Goal: Task Accomplishment & Management: Complete application form

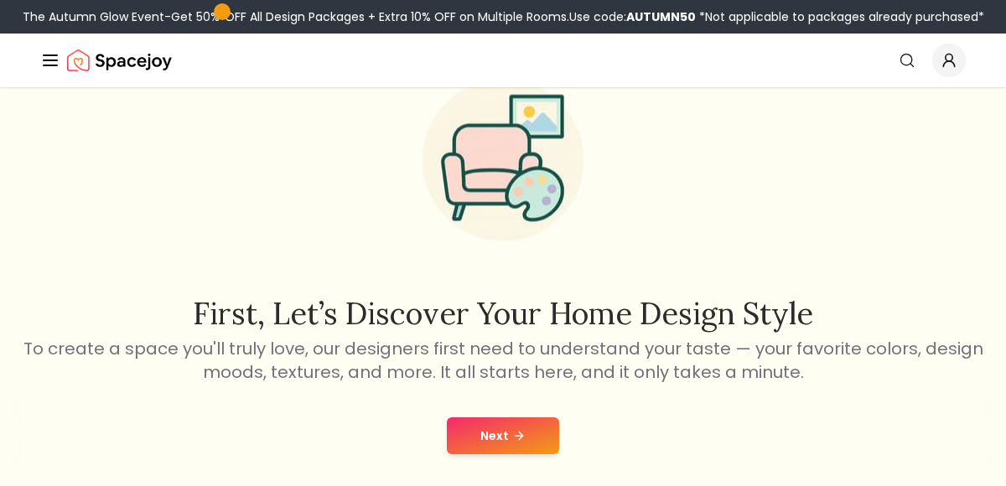
scroll to position [90, 0]
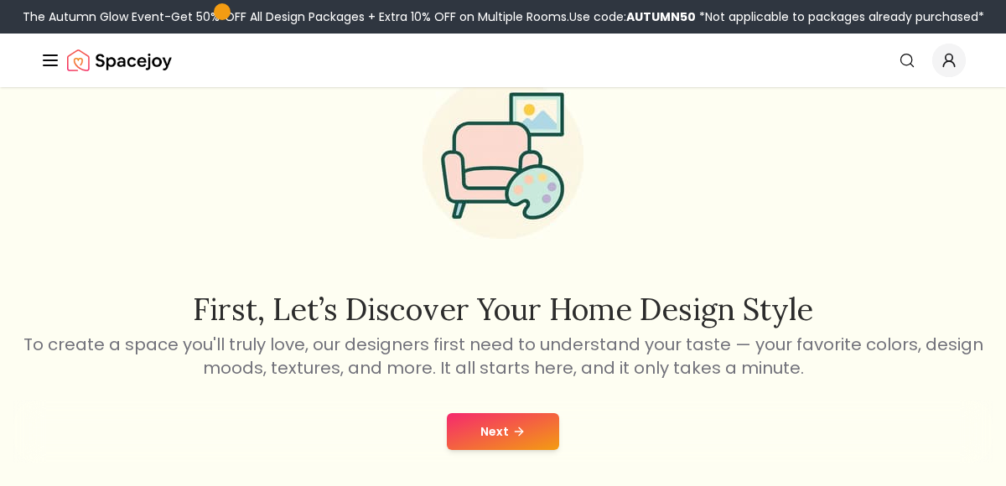
click at [486, 425] on button "Next" at bounding box center [503, 431] width 112 height 37
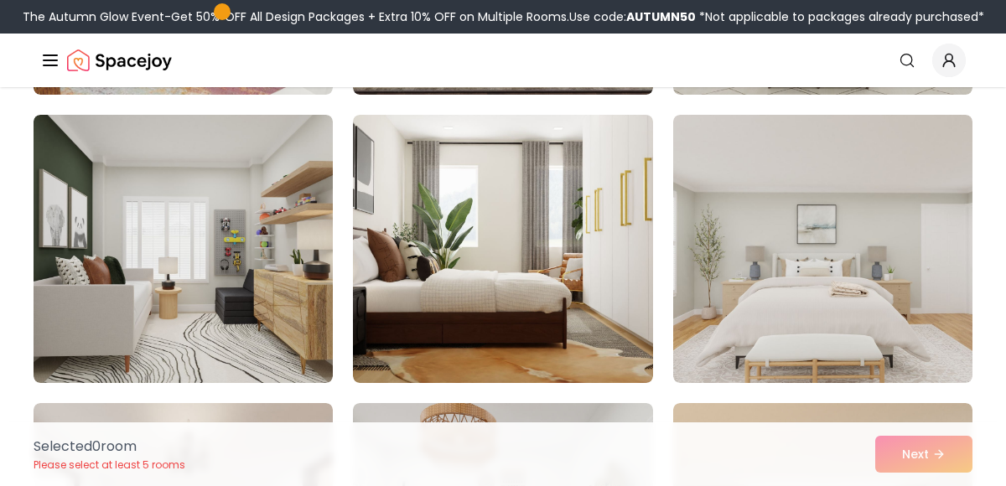
scroll to position [708, 0]
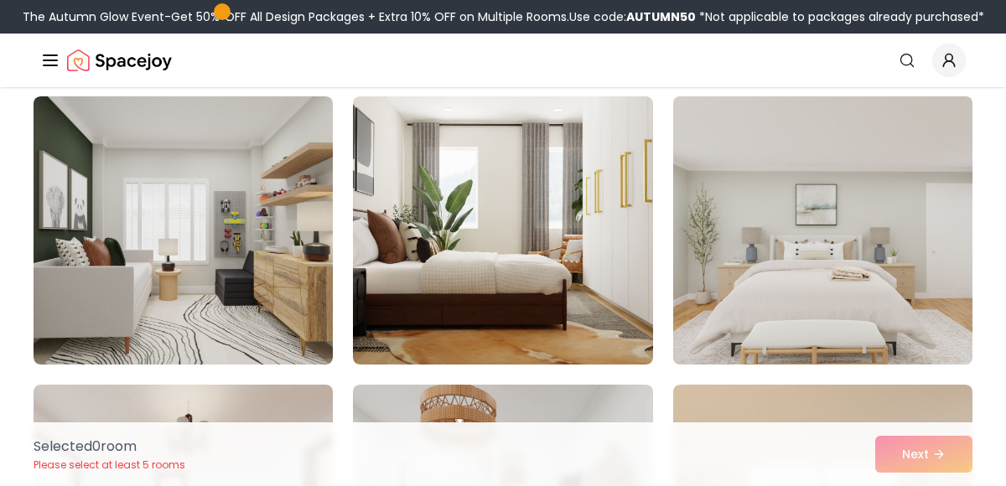
click at [746, 300] on img at bounding box center [822, 231] width 314 height 282
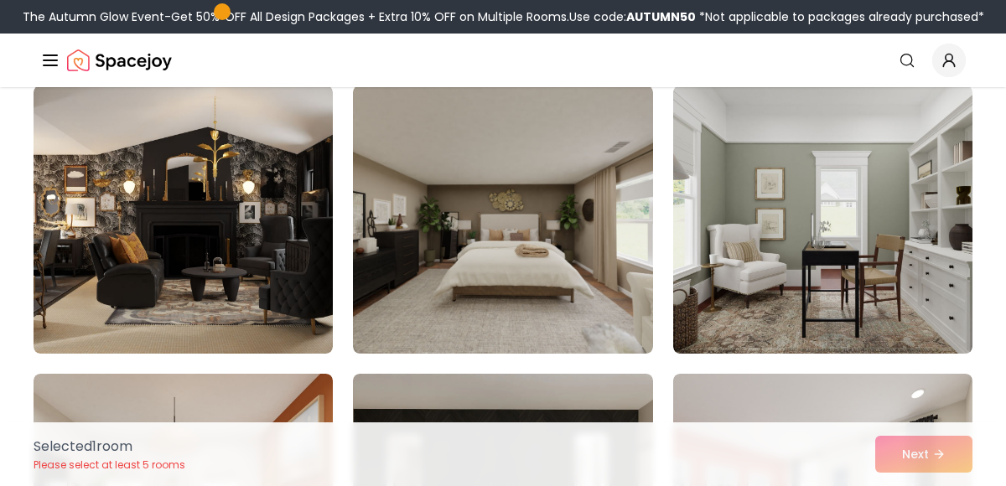
scroll to position [1585, 0]
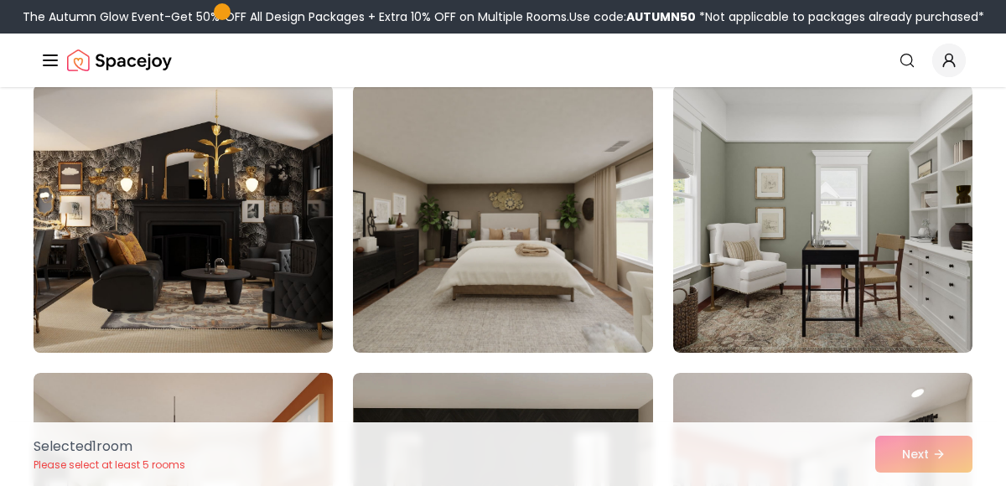
click at [282, 298] on img at bounding box center [183, 219] width 314 height 282
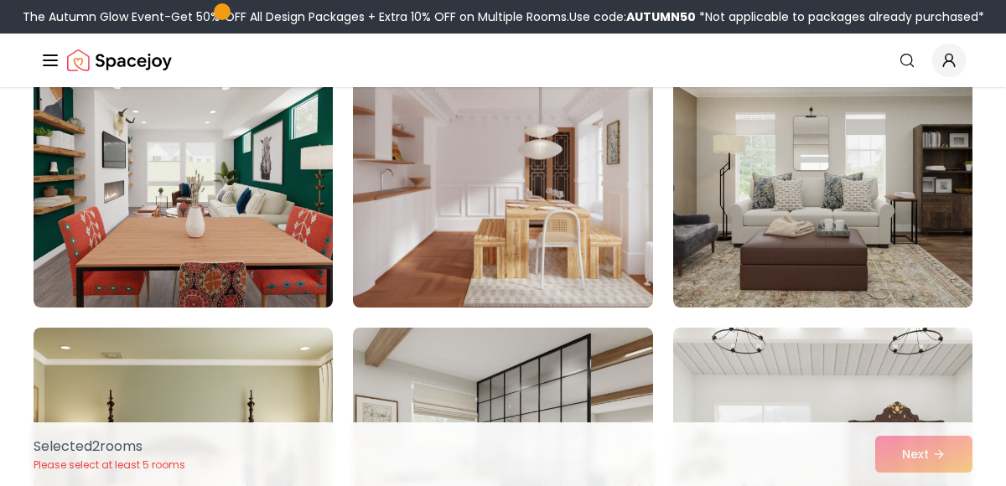
scroll to position [2215, 0]
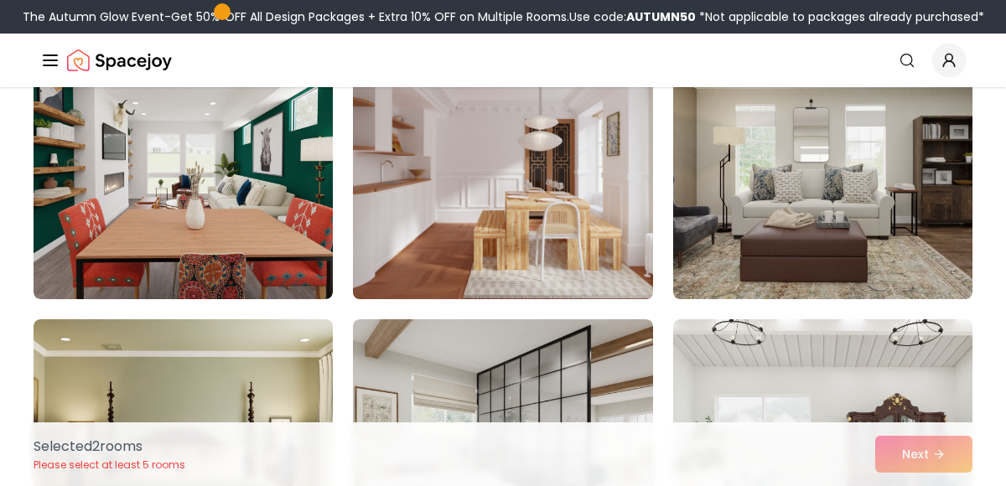
click at [466, 246] on img at bounding box center [502, 165] width 314 height 282
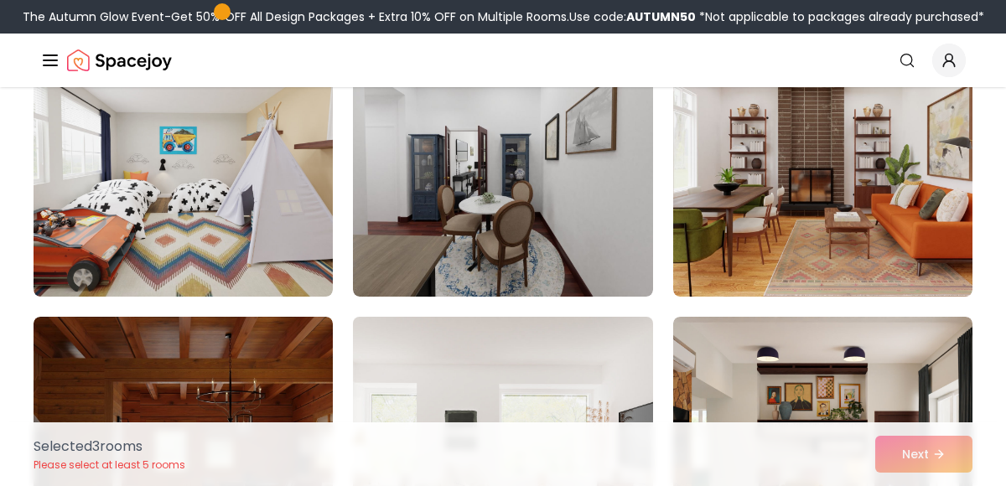
scroll to position [3065, 0]
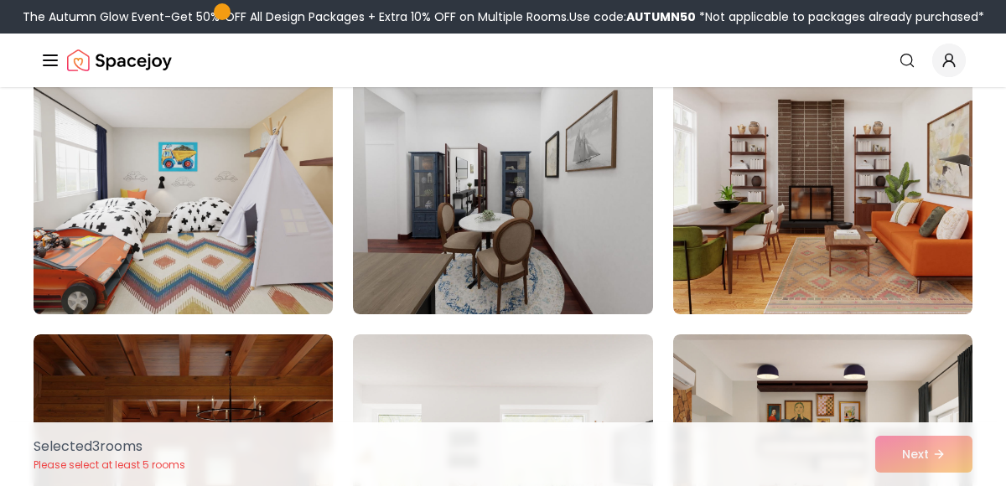
click at [241, 284] on img at bounding box center [183, 180] width 314 height 282
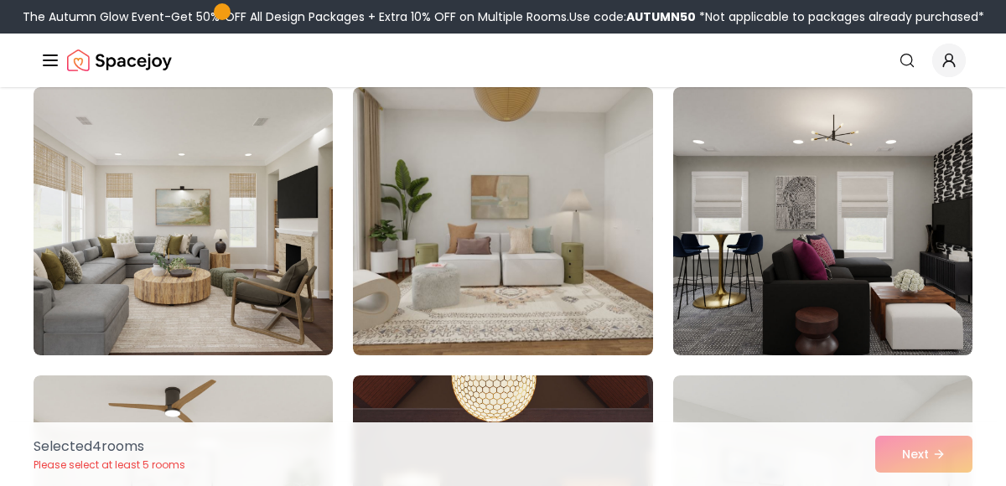
scroll to position [4180, 0]
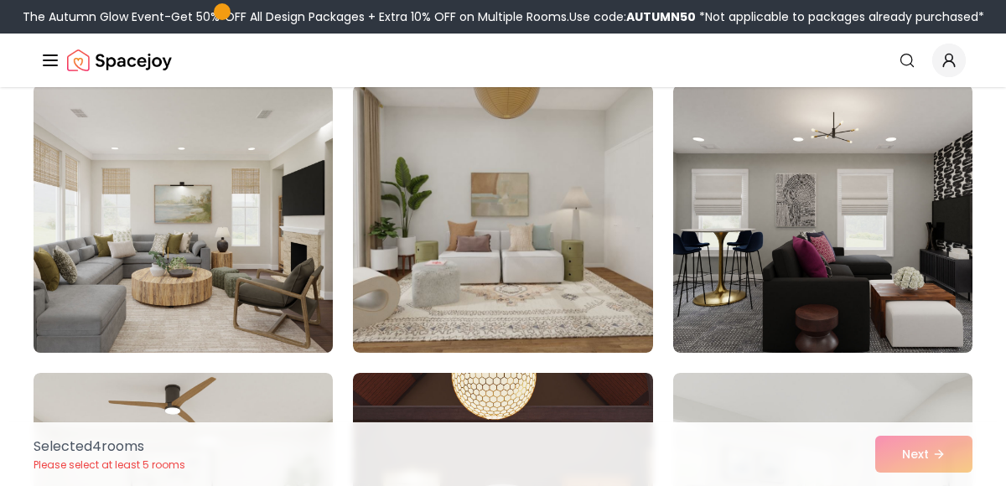
click at [271, 279] on img at bounding box center [183, 219] width 314 height 282
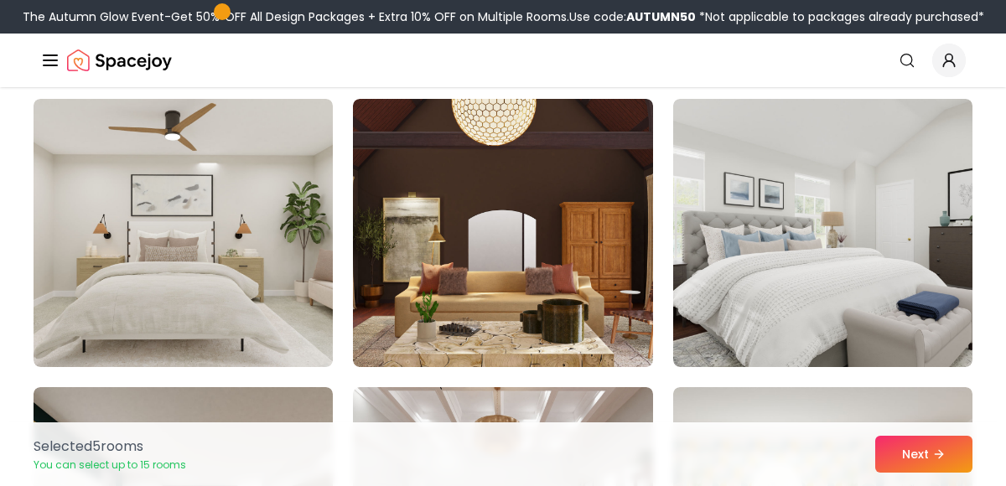
scroll to position [4478, 0]
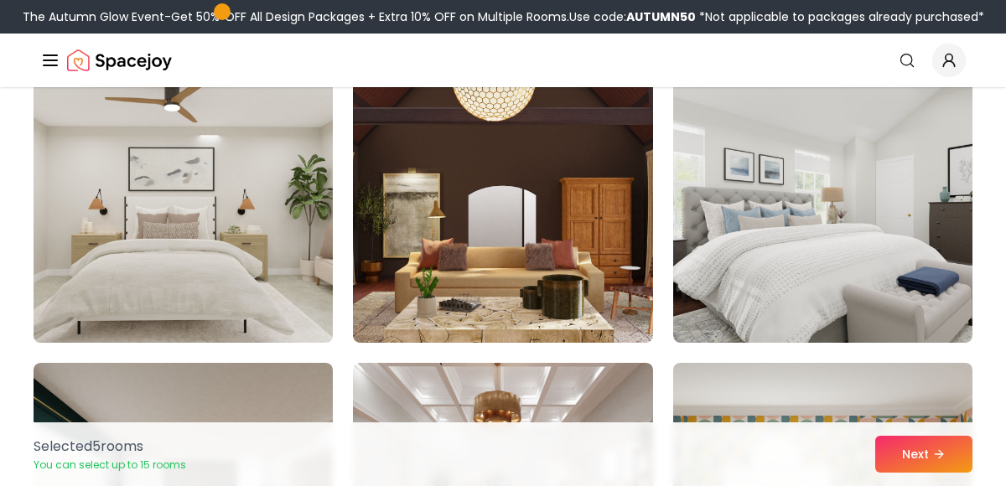
click at [311, 256] on img at bounding box center [183, 209] width 314 height 282
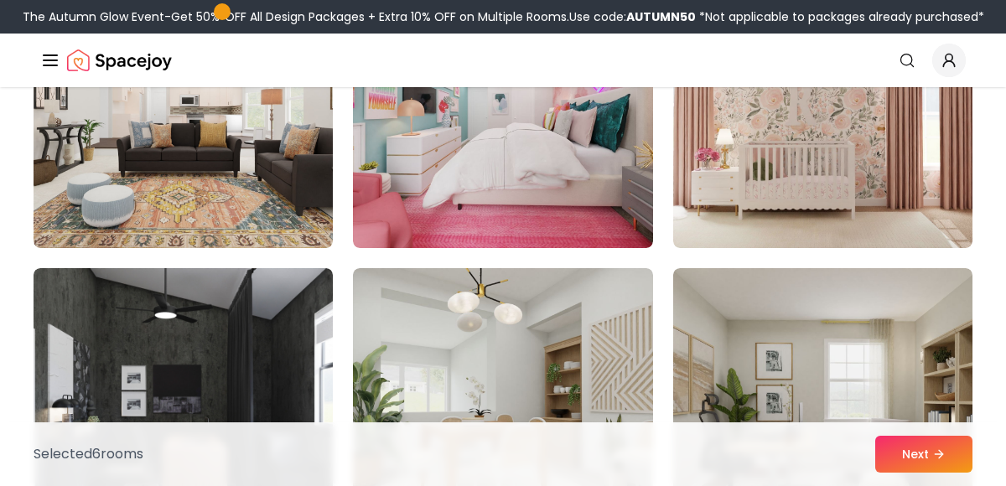
scroll to position [5710, 0]
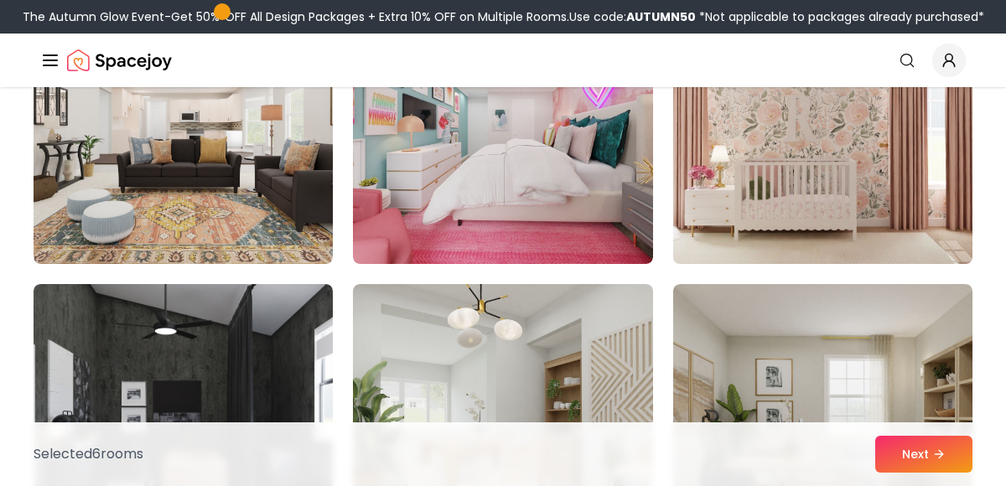
click at [722, 179] on img at bounding box center [822, 130] width 314 height 282
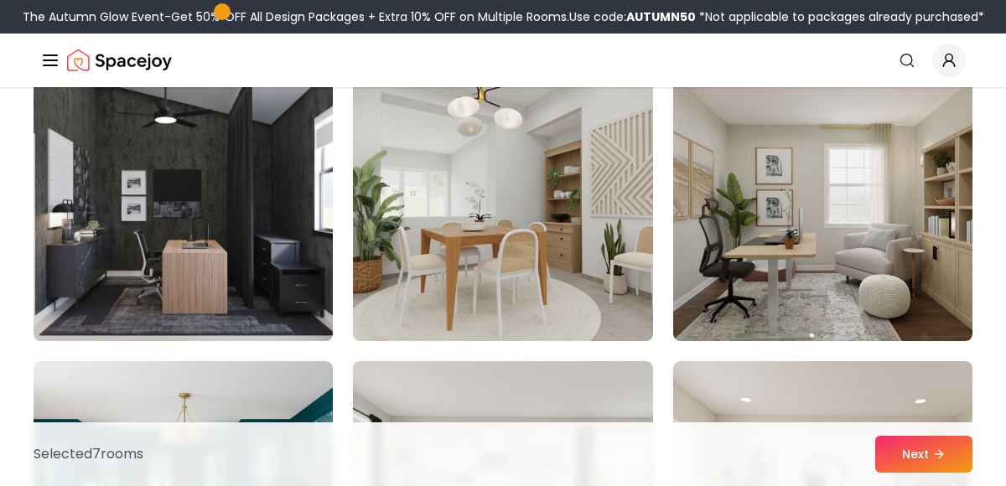
scroll to position [5922, 0]
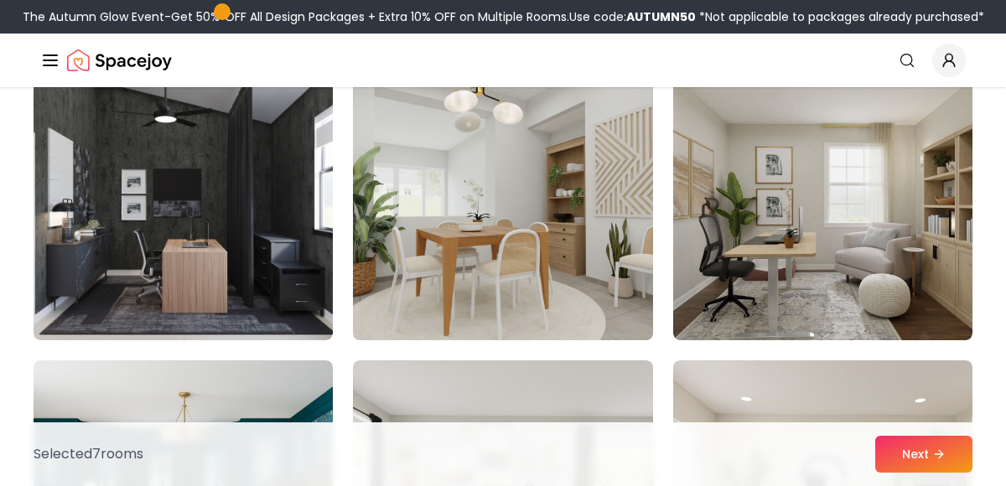
click at [581, 250] on img at bounding box center [502, 206] width 314 height 282
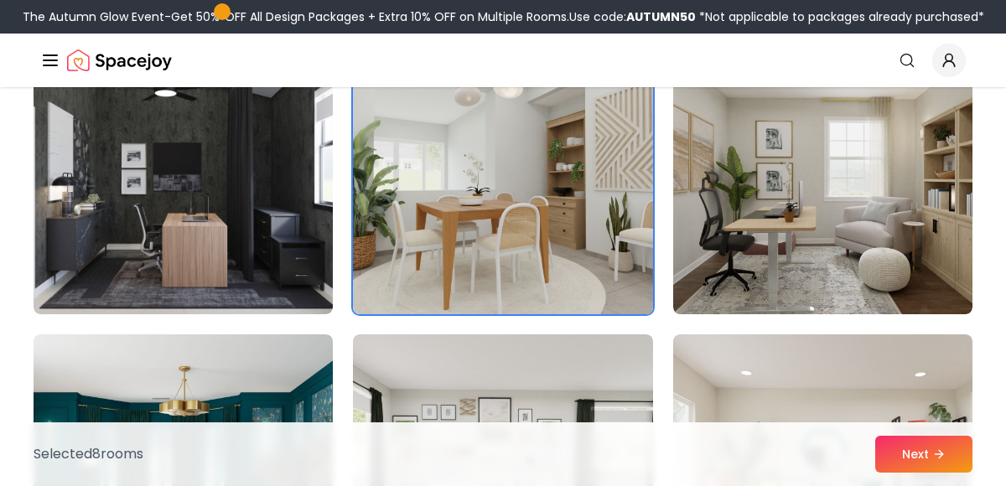
scroll to position [5949, 0]
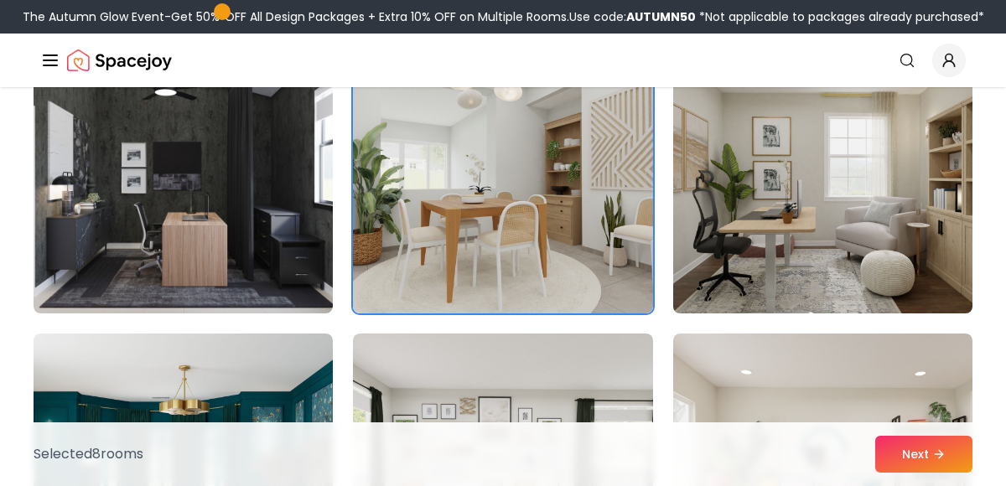
click at [769, 278] on img at bounding box center [822, 180] width 314 height 282
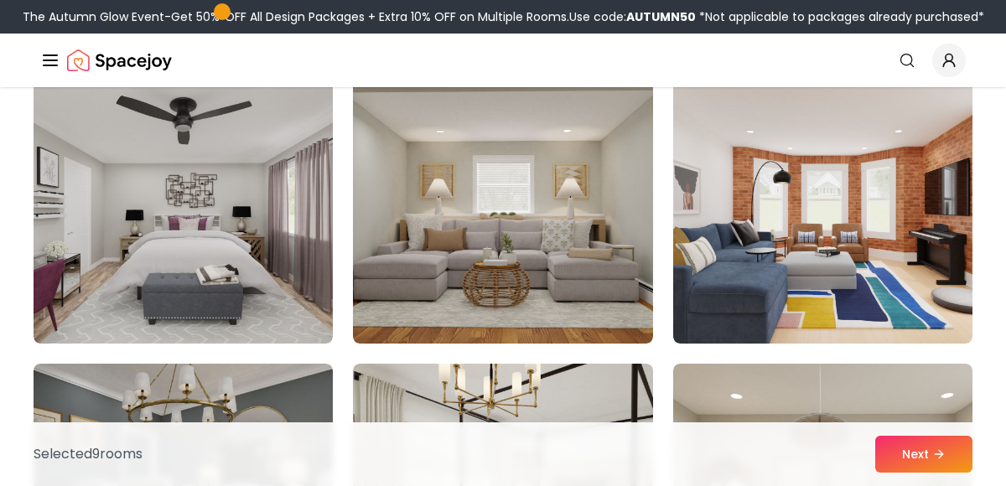
scroll to position [6498, 0]
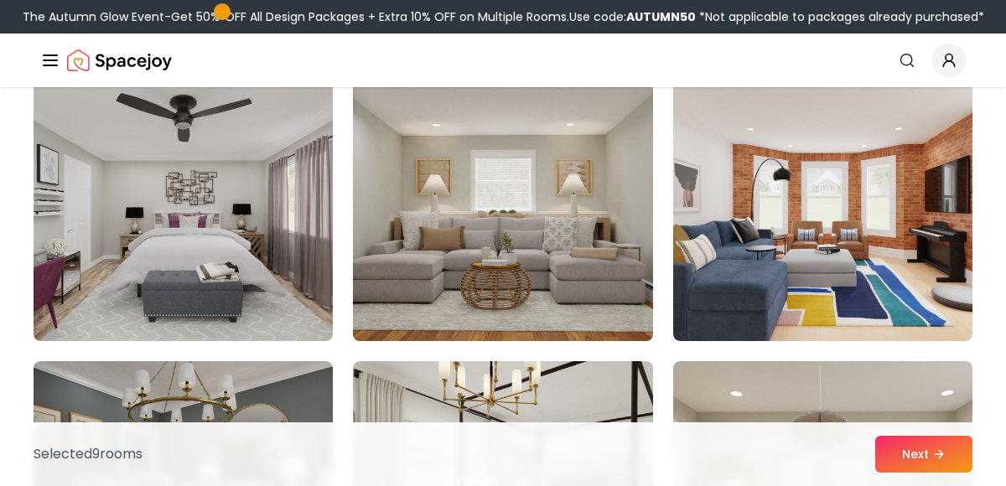
click at [540, 261] on img at bounding box center [502, 207] width 314 height 282
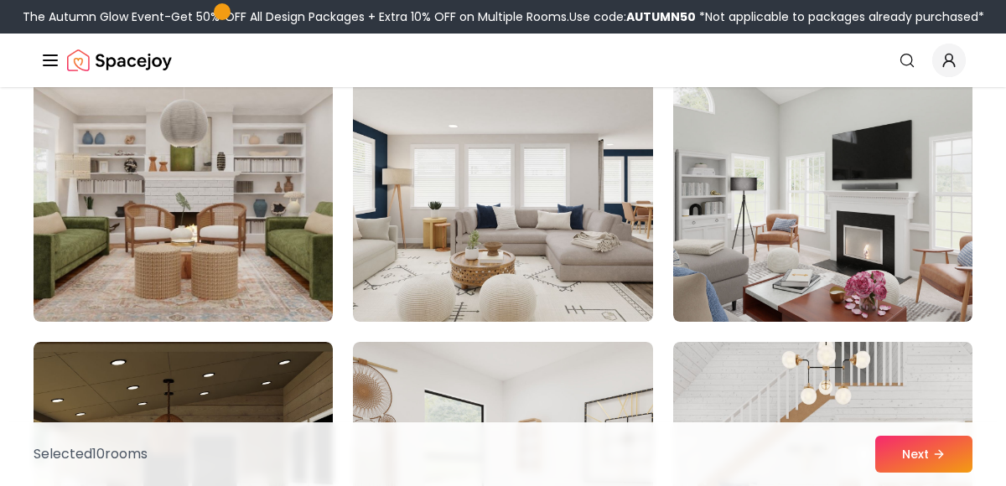
scroll to position [9104, 0]
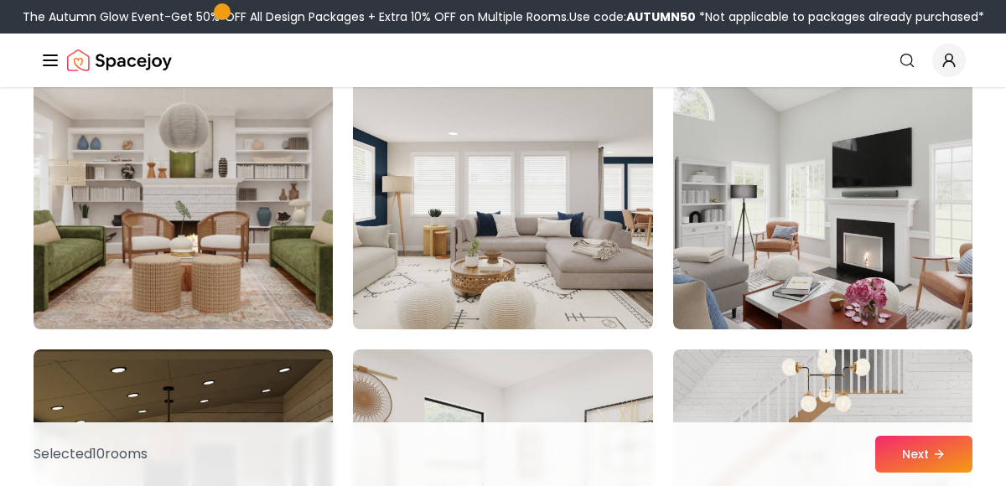
click at [201, 250] on img at bounding box center [183, 195] width 314 height 282
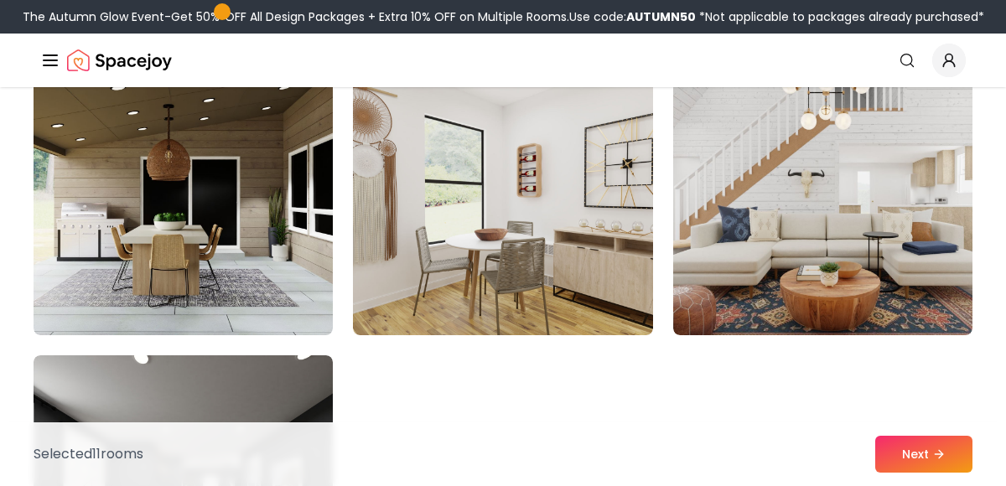
scroll to position [9389, 0]
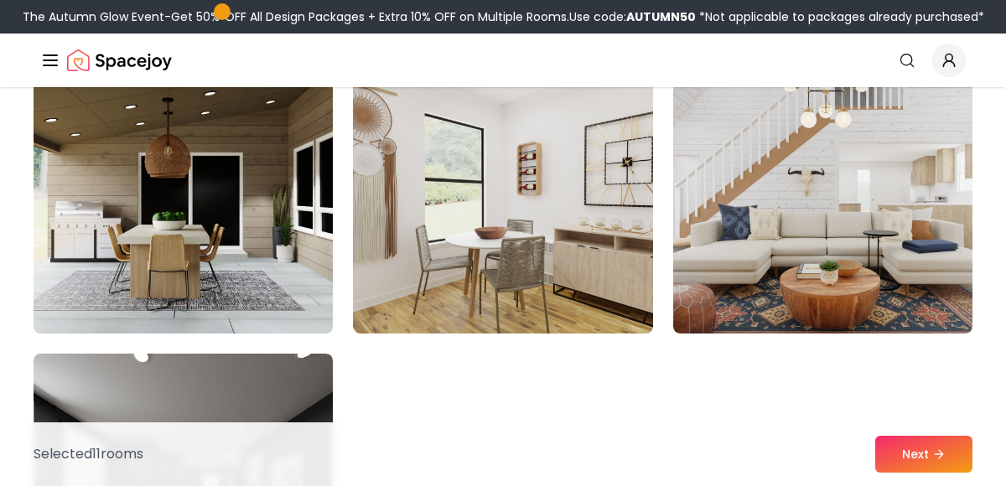
click at [169, 269] on img at bounding box center [183, 200] width 314 height 282
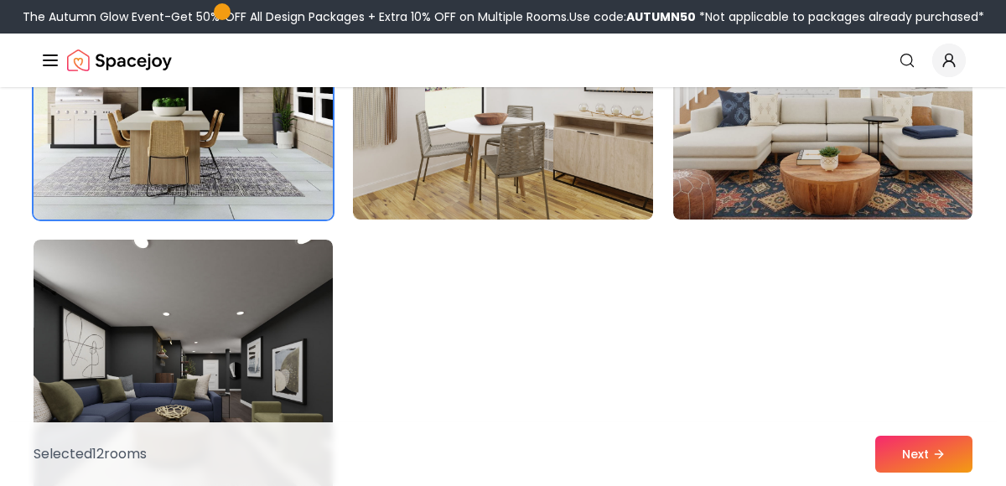
scroll to position [9517, 0]
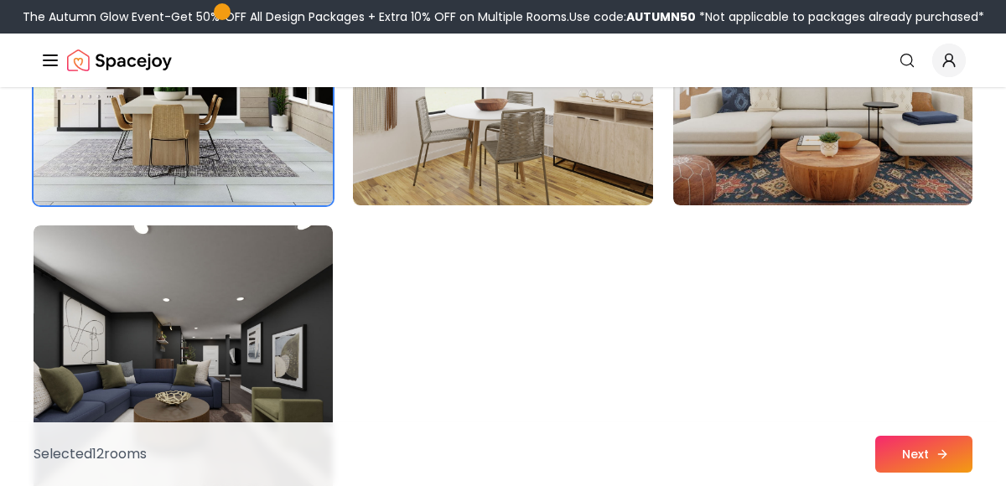
click at [903, 456] on button "Next" at bounding box center [923, 454] width 97 height 37
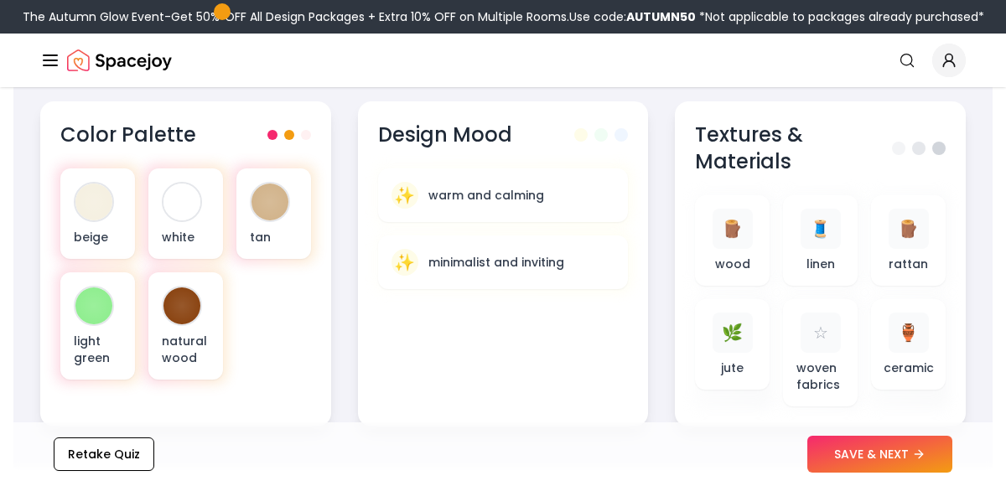
scroll to position [681, 0]
click at [879, 460] on button "SAVE & NEXT" at bounding box center [879, 454] width 145 height 37
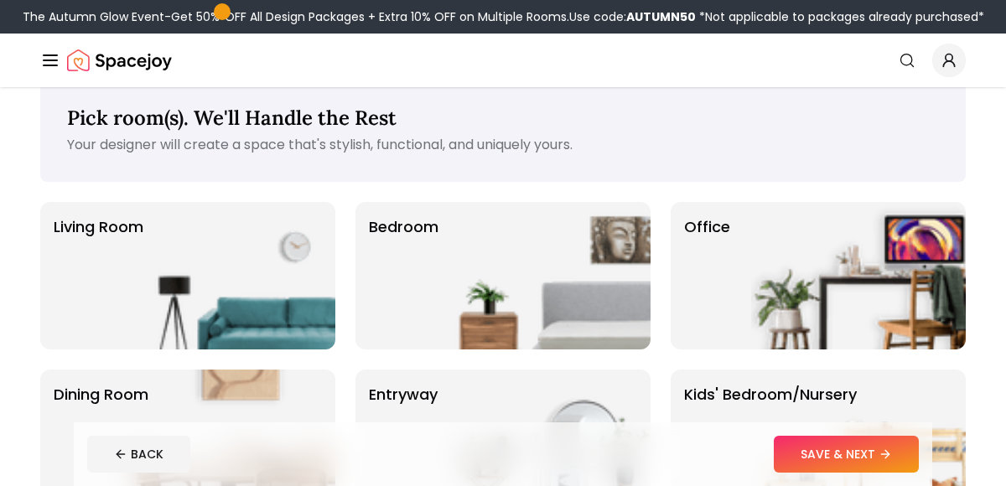
scroll to position [36, 0]
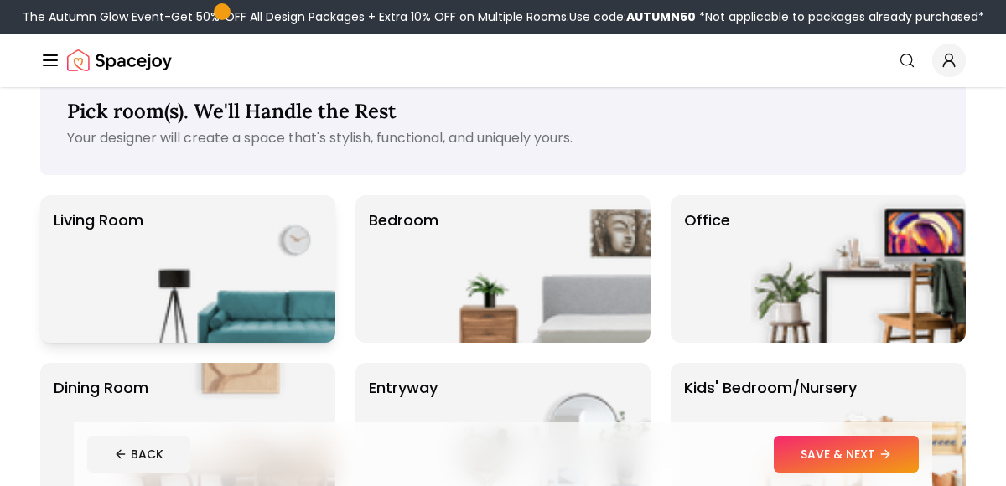
click at [239, 286] on img at bounding box center [228, 269] width 215 height 148
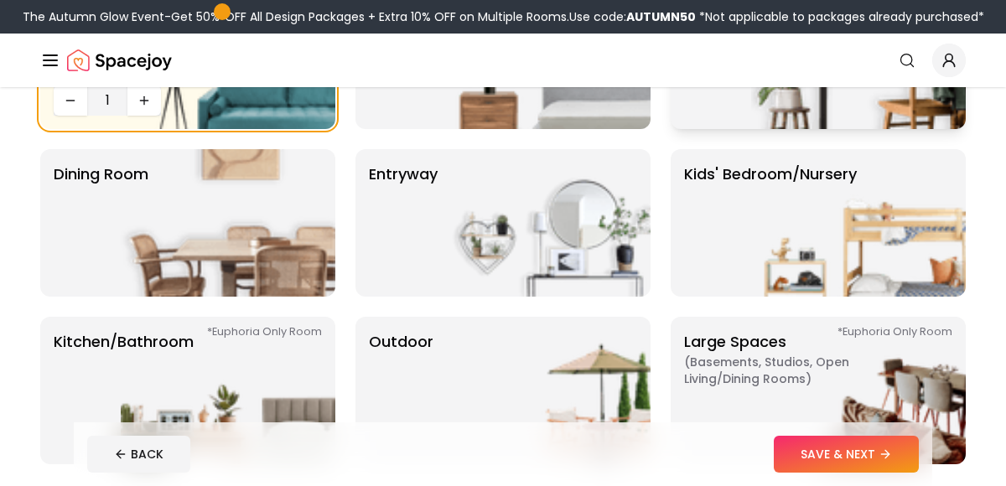
scroll to position [320, 0]
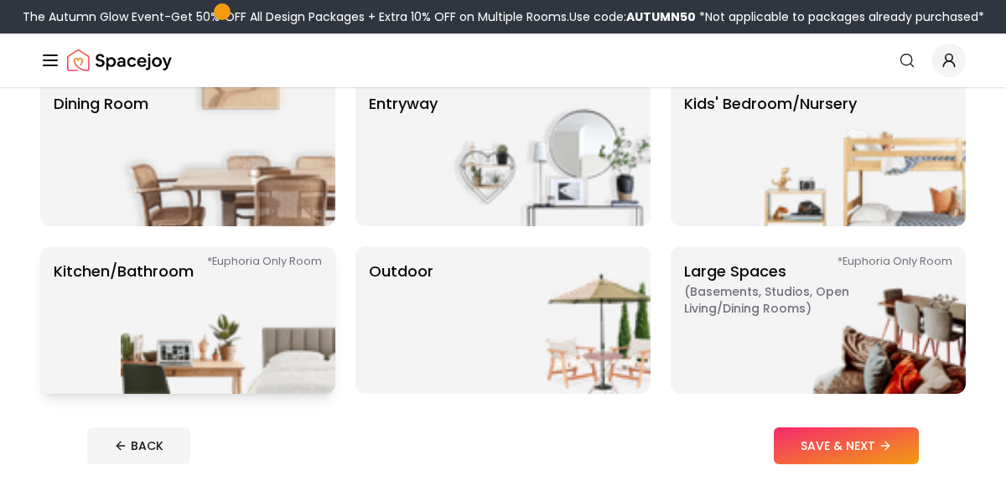
click at [193, 306] on img at bounding box center [228, 320] width 215 height 148
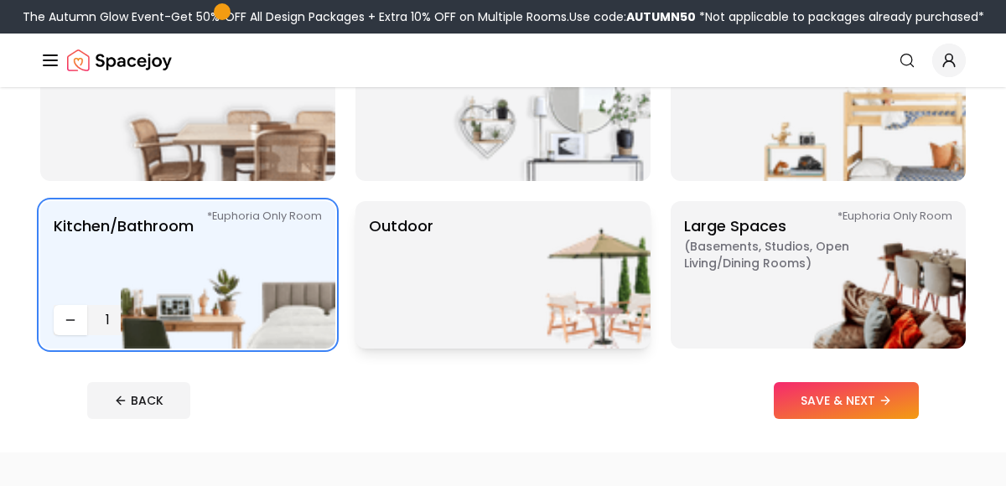
scroll to position [366, 0]
click at [541, 307] on img at bounding box center [543, 274] width 215 height 148
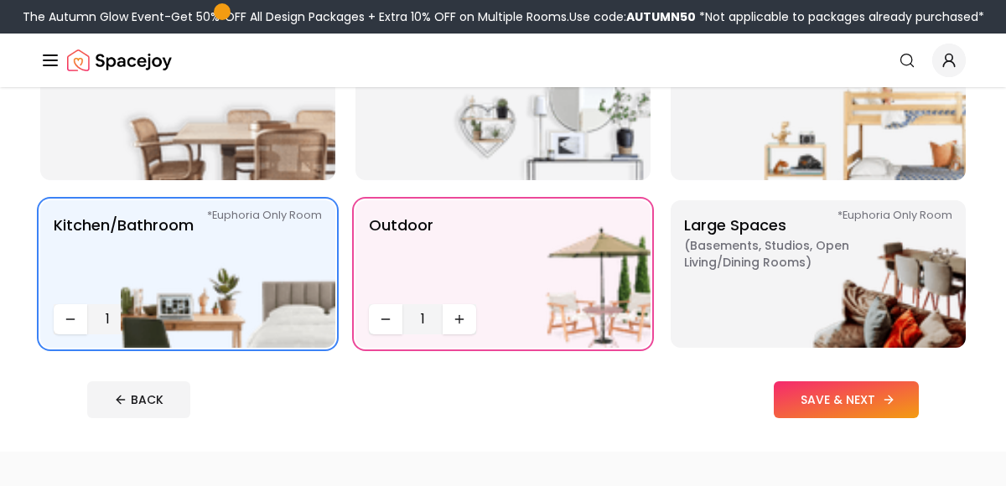
click at [847, 402] on button "SAVE & NEXT" at bounding box center [846, 399] width 145 height 37
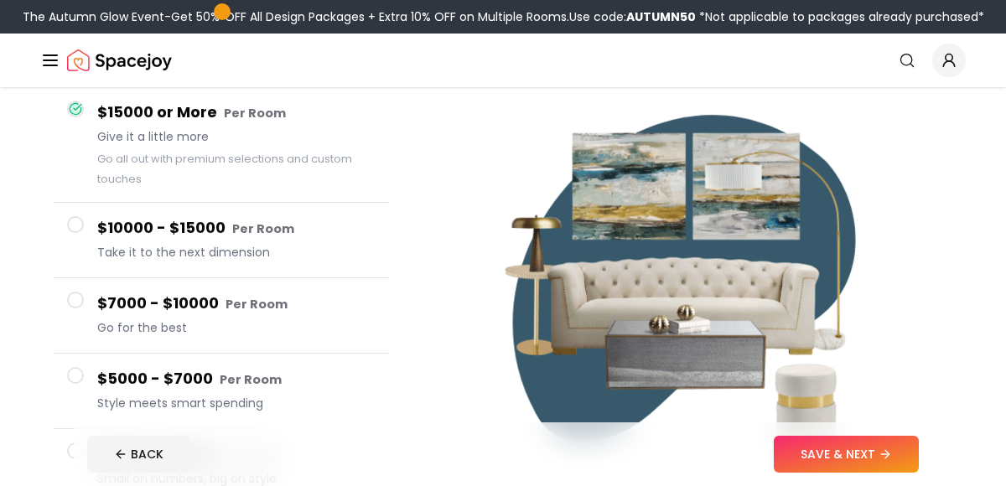
scroll to position [168, 0]
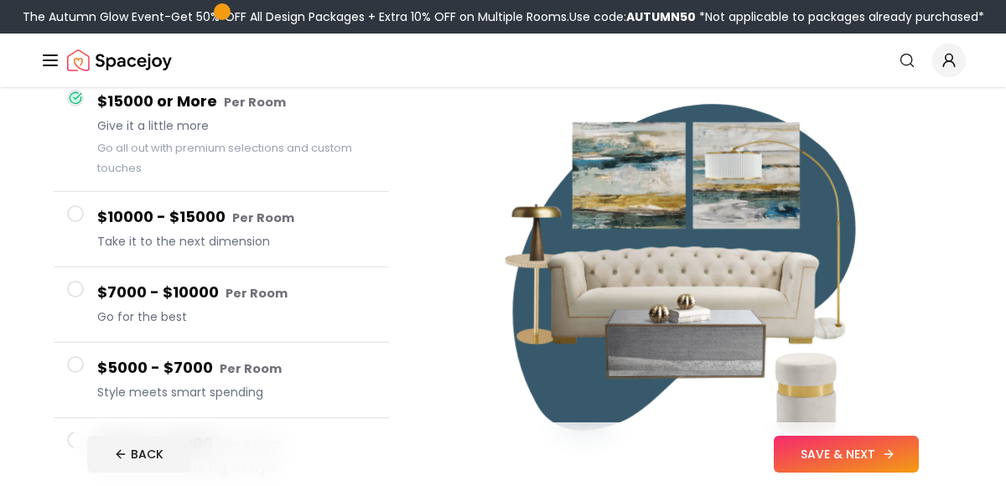
click at [840, 458] on button "SAVE & NEXT" at bounding box center [846, 454] width 145 height 37
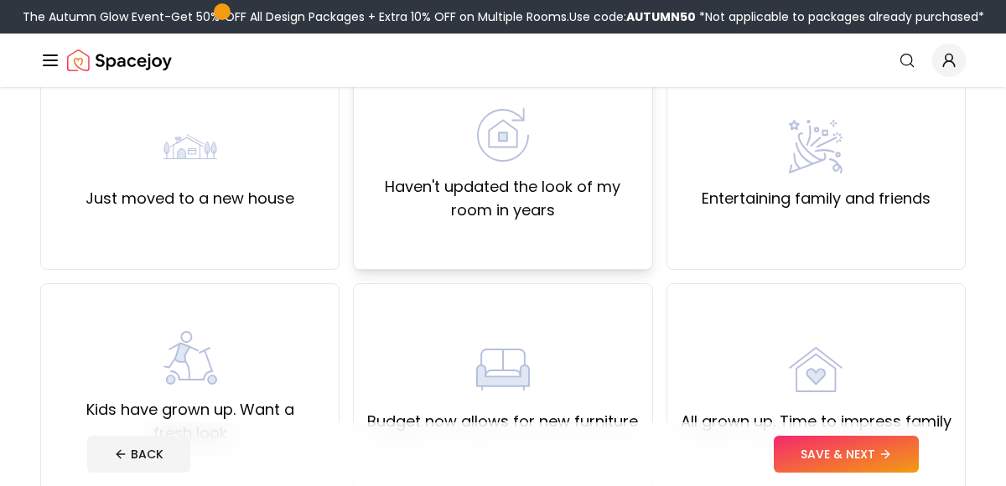
scroll to position [173, 0]
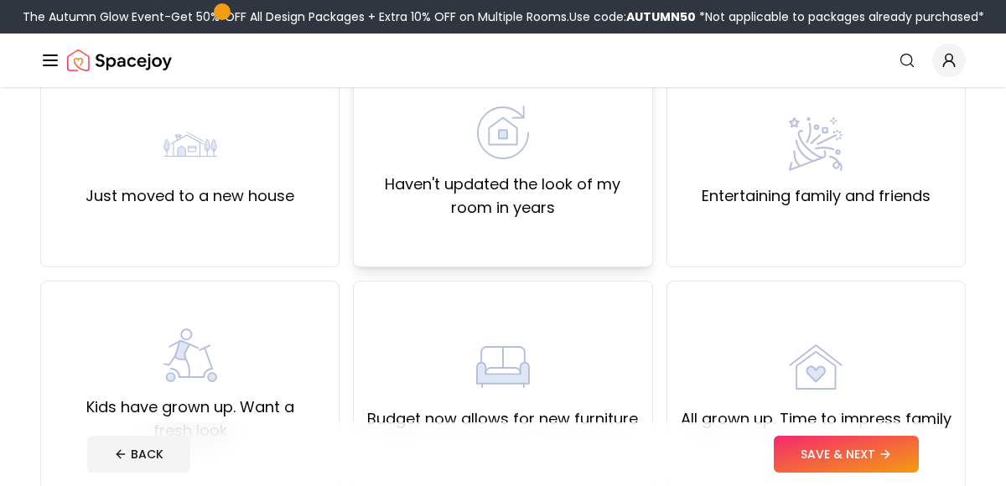
click at [549, 220] on div "Haven't updated the look of my room in years" at bounding box center [502, 163] width 299 height 210
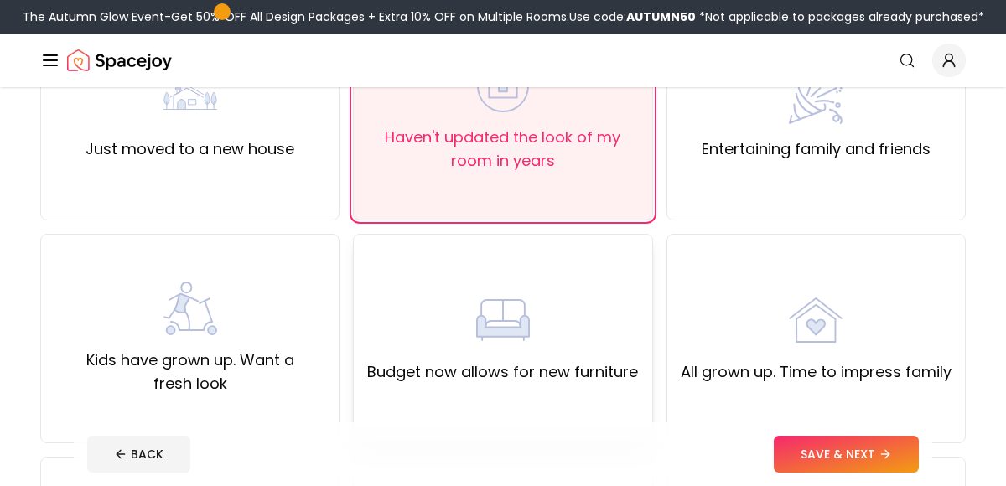
scroll to position [221, 0]
click at [825, 453] on button "SAVE & NEXT" at bounding box center [846, 454] width 145 height 37
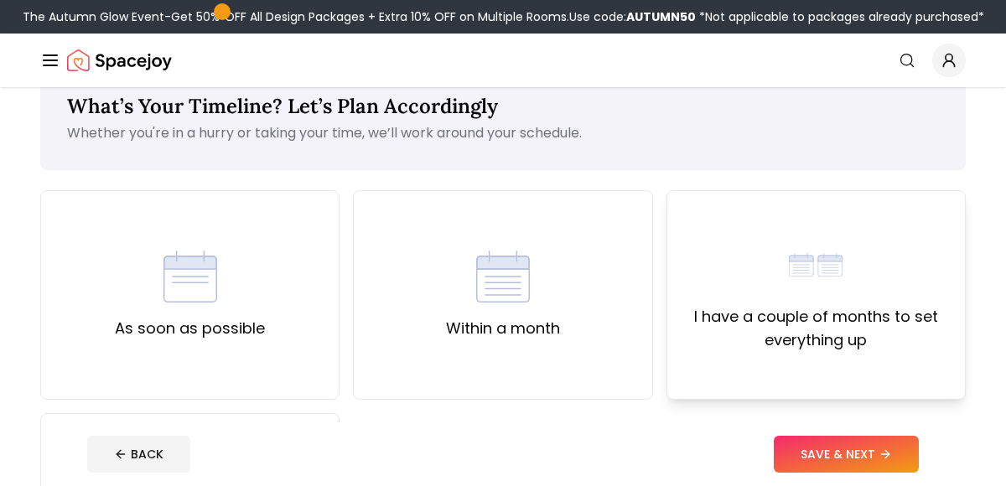
scroll to position [52, 0]
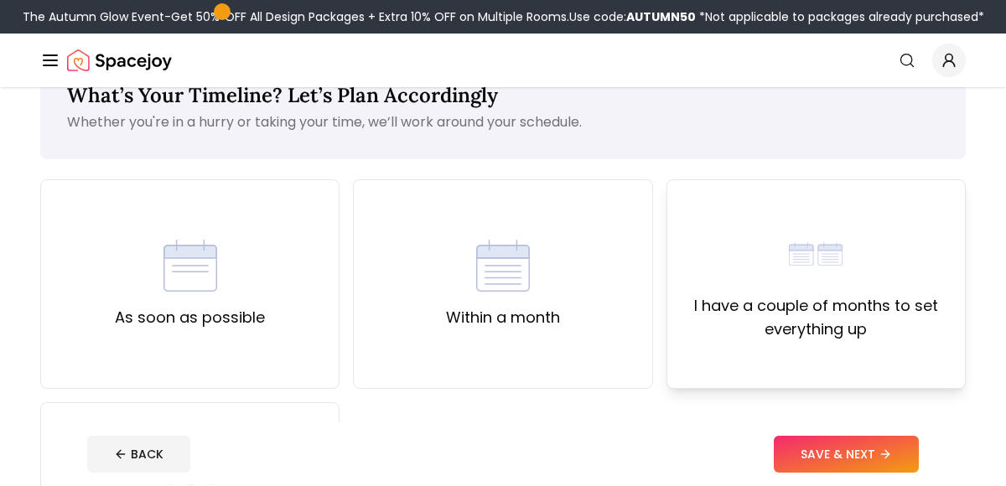
click at [773, 340] on label "I have a couple of months to set everything up" at bounding box center [816, 317] width 271 height 47
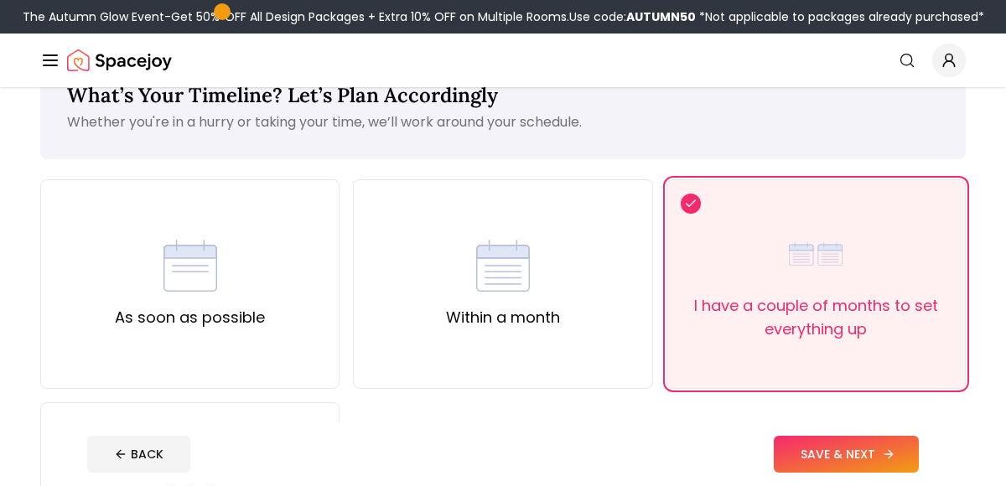
click at [830, 460] on button "SAVE & NEXT" at bounding box center [846, 454] width 145 height 37
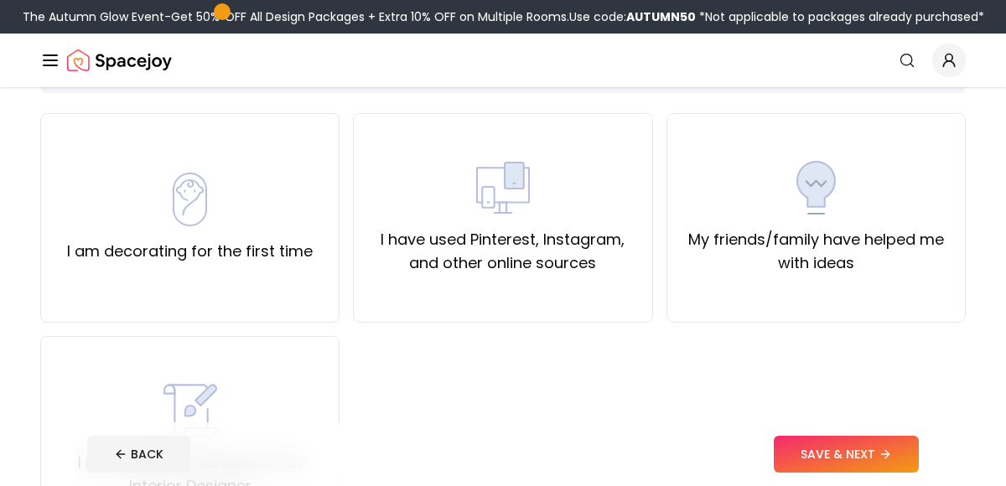
scroll to position [125, 0]
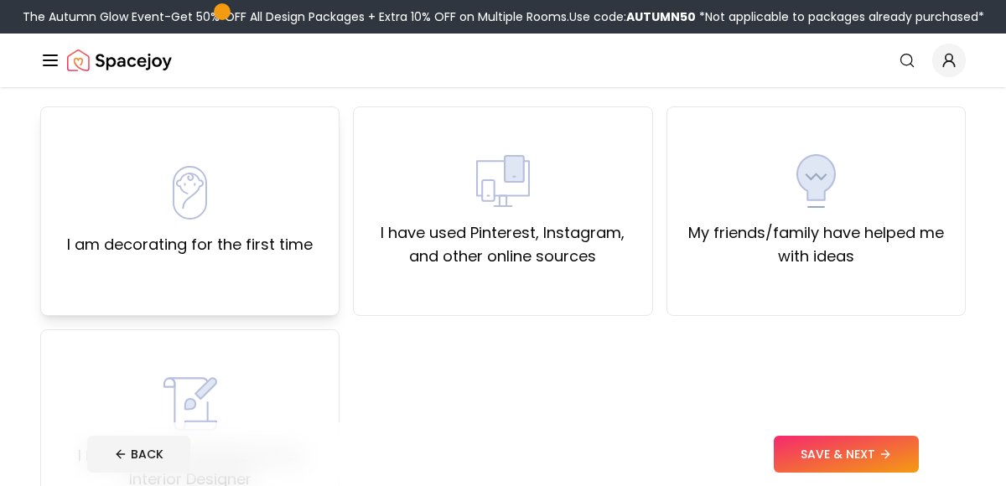
click at [258, 247] on label "I am decorating for the first time" at bounding box center [190, 244] width 246 height 23
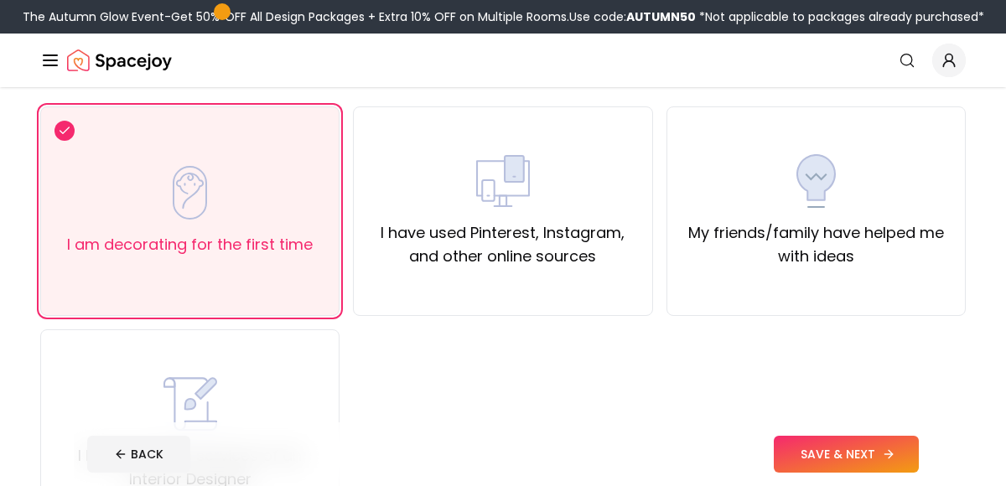
click at [795, 453] on button "SAVE & NEXT" at bounding box center [846, 454] width 145 height 37
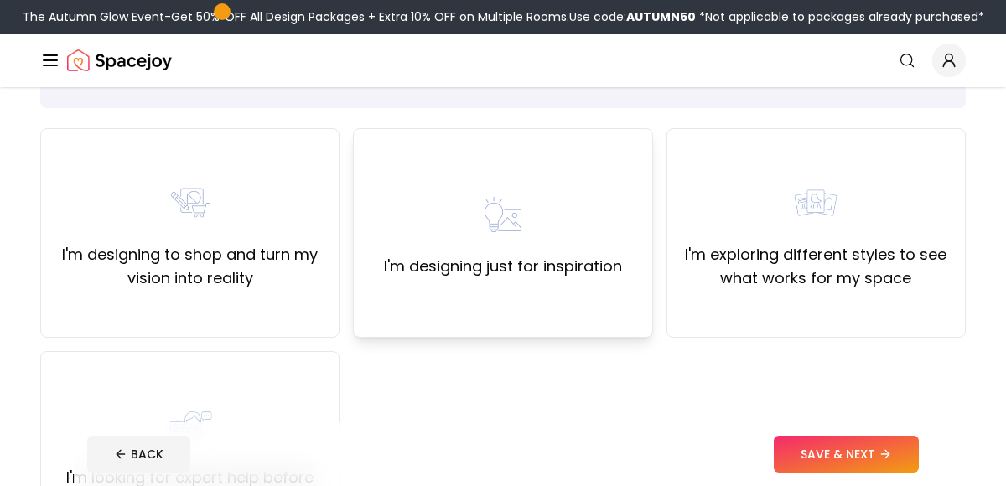
scroll to position [104, 0]
click at [717, 248] on label "I'm exploring different styles to see what works for my space" at bounding box center [816, 265] width 271 height 47
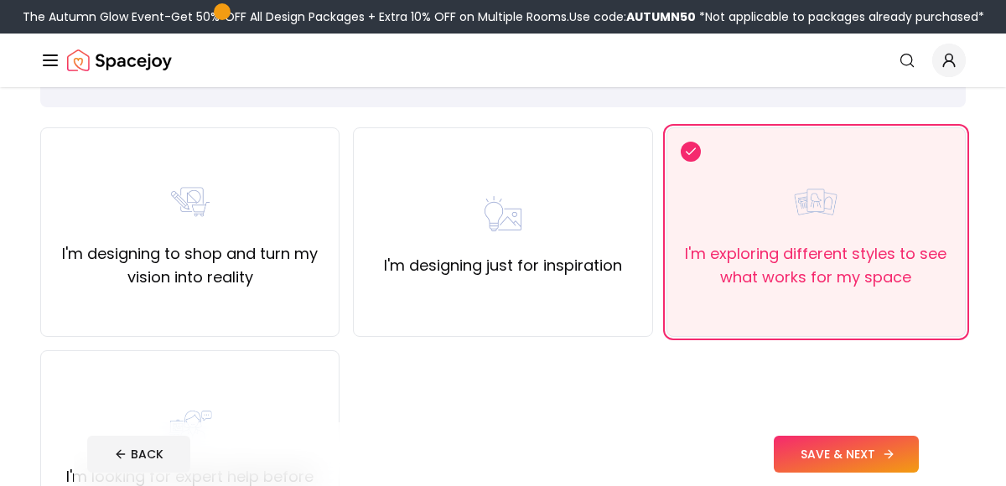
click at [788, 446] on button "SAVE & NEXT" at bounding box center [846, 454] width 145 height 37
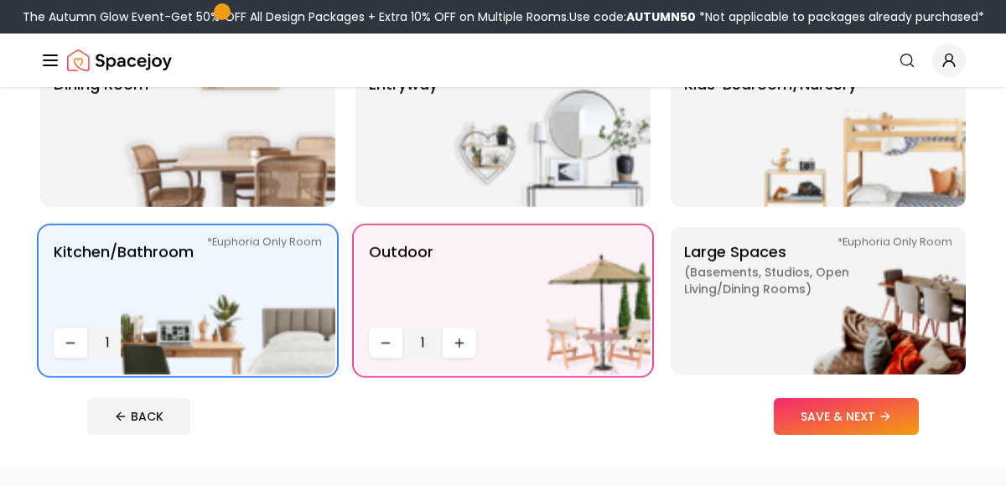
scroll to position [366, 0]
